Goal: Task Accomplishment & Management: Complete application form

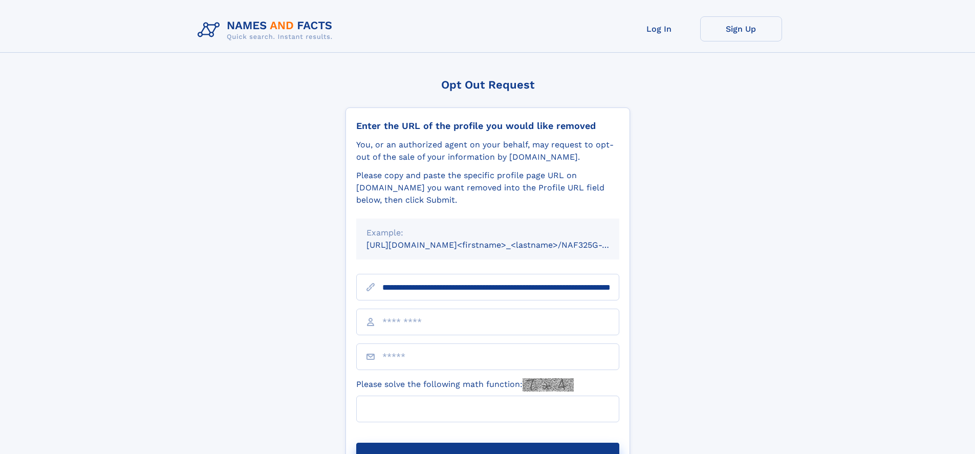
scroll to position [0, 105]
type input "**********"
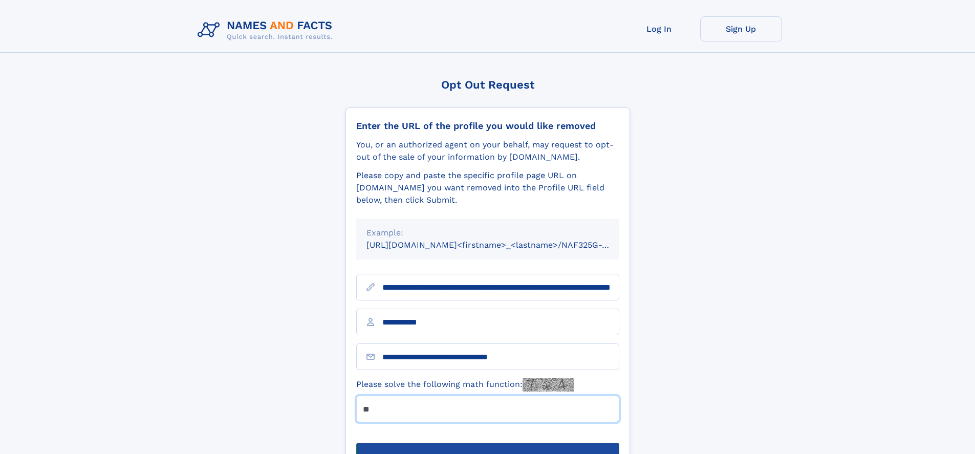
type input "**"
click at [487, 443] on button "Submit Opt Out Request" at bounding box center [487, 459] width 263 height 33
